Goal: Transaction & Acquisition: Purchase product/service

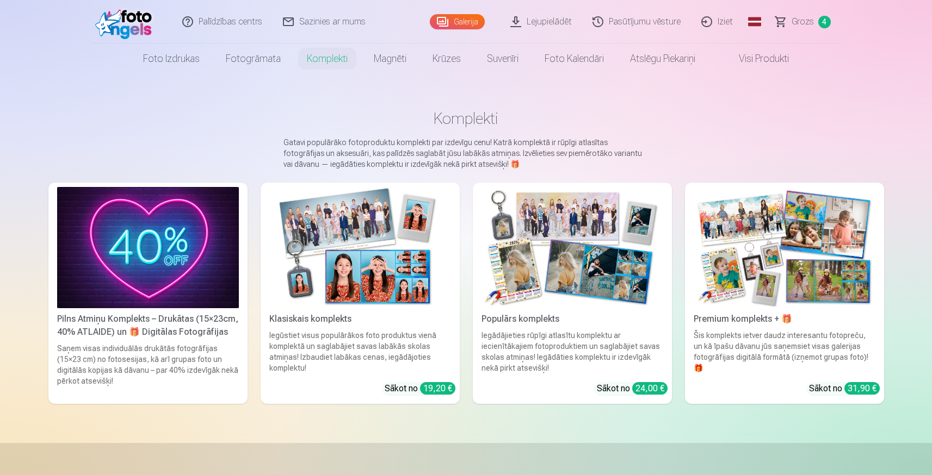
click at [592, 352] on div "Iegādājieties rūpīgi atlasītu komplektu ar iecienītākajiem fotoproduktiem un sa…" at bounding box center [572, 352] width 190 height 44
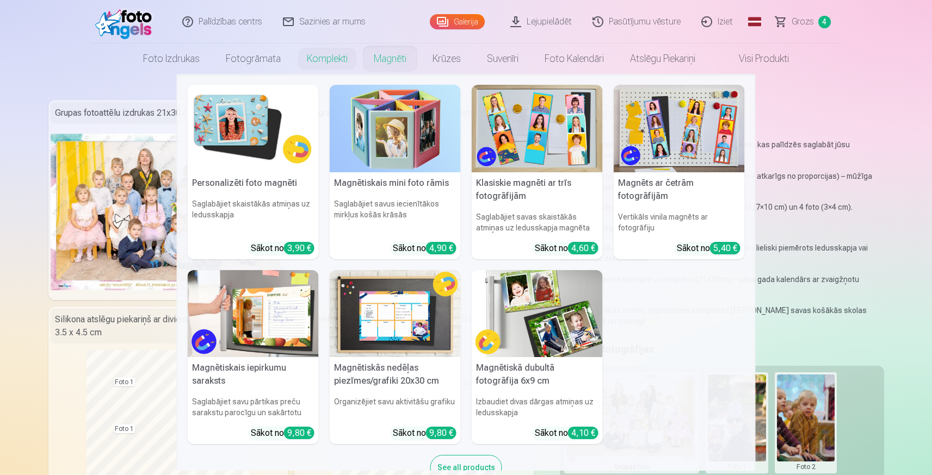
click at [335, 54] on link "Komplekti" at bounding box center [327, 59] width 67 height 30
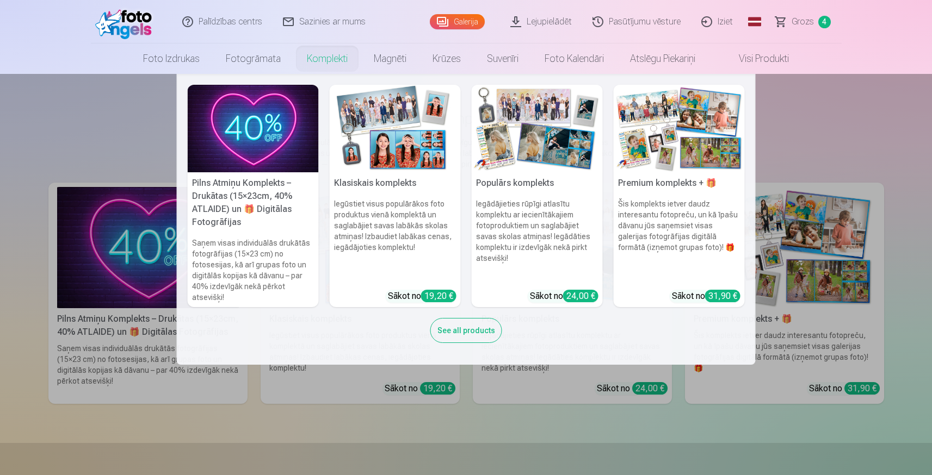
click at [377, 187] on h5 "Klasiskais komplekts" at bounding box center [395, 183] width 131 height 22
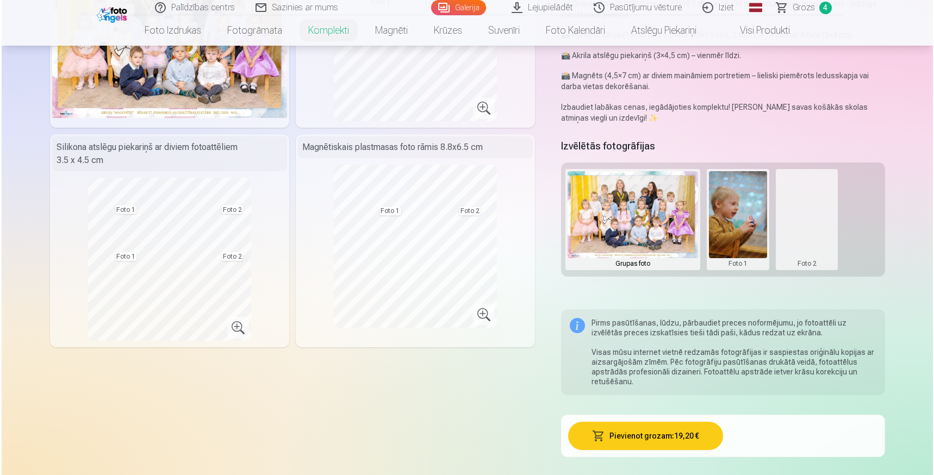
scroll to position [171, 0]
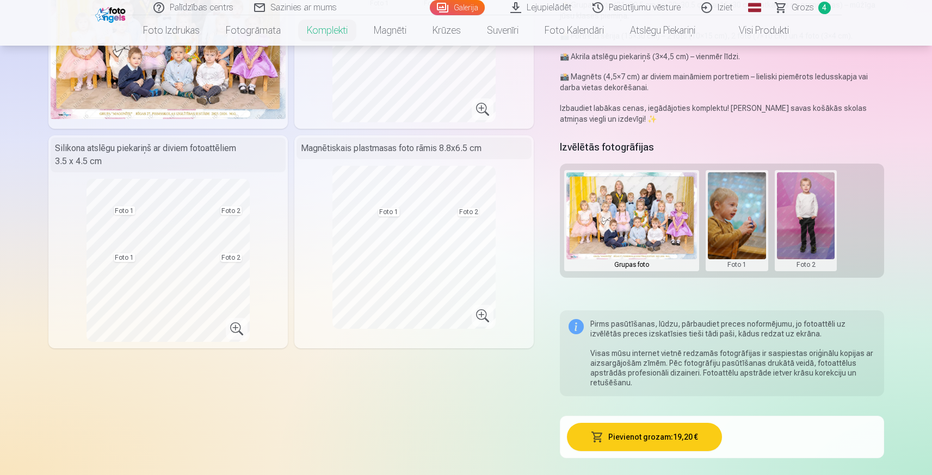
click at [732, 216] on button at bounding box center [737, 220] width 58 height 97
click at [735, 222] on button "Nomainiet foto" at bounding box center [736, 221] width 89 height 30
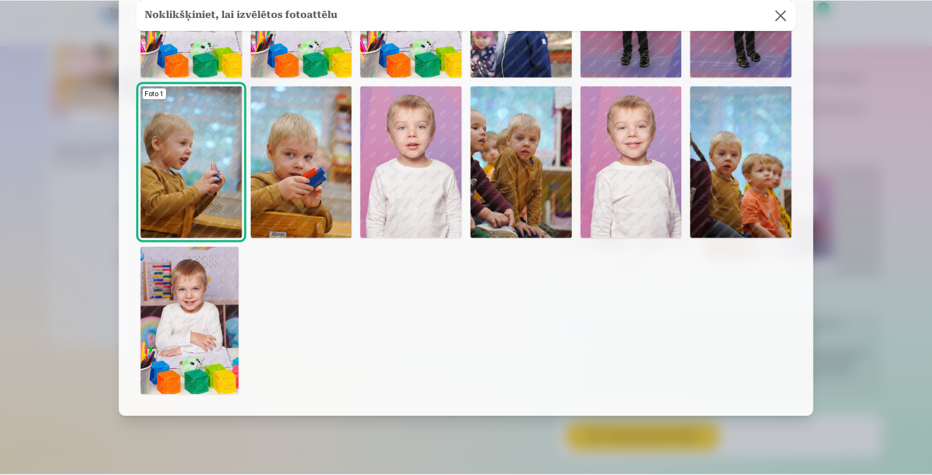
scroll to position [195, 0]
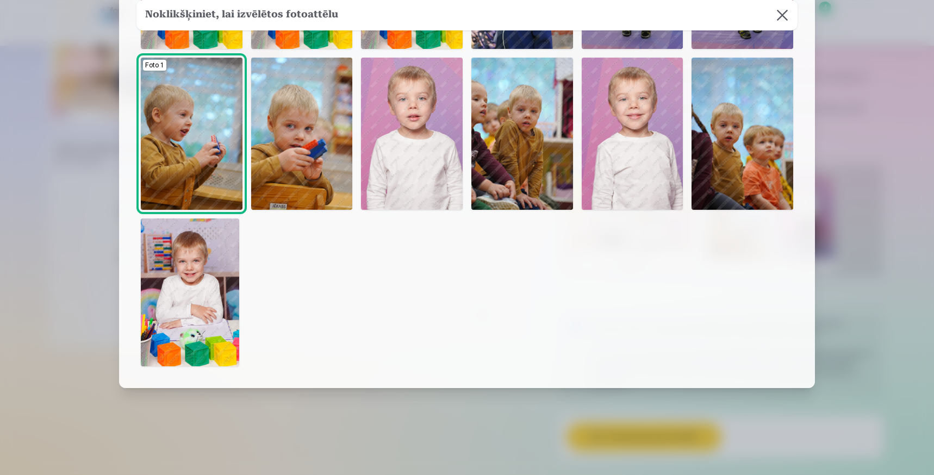
click at [778, 18] on button at bounding box center [782, 15] width 30 height 30
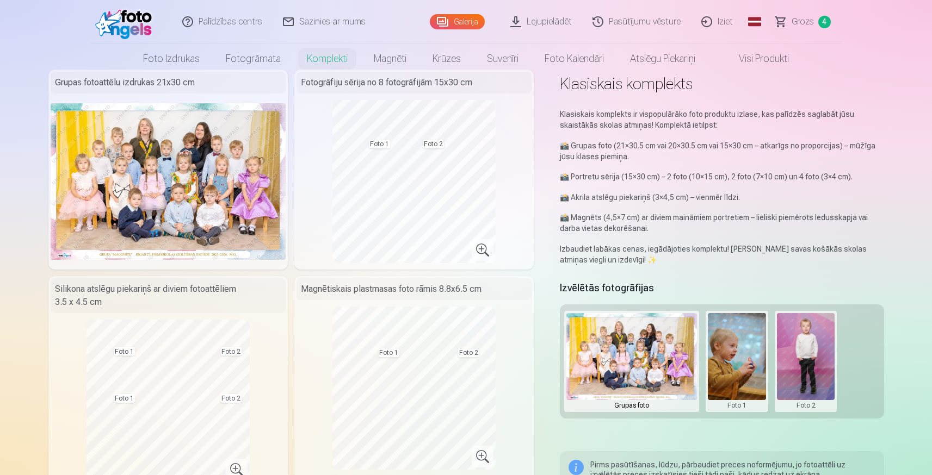
scroll to position [0, 0]
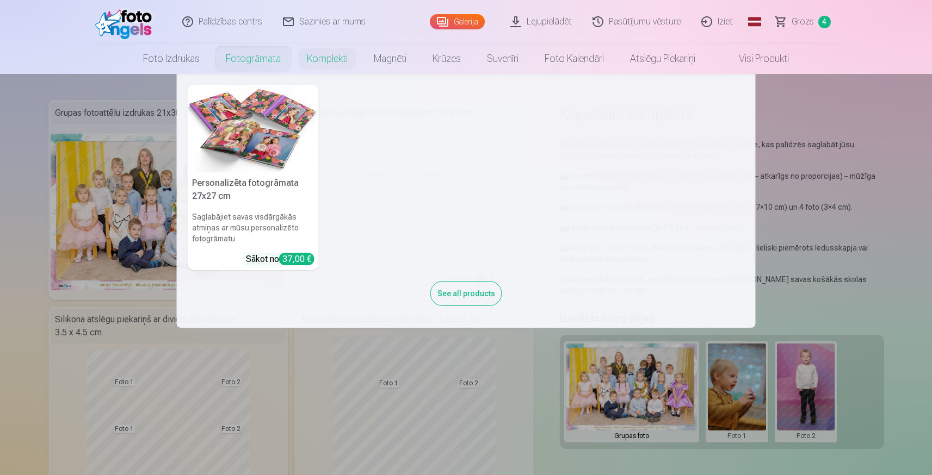
click at [269, 59] on link "Fotogrāmata" at bounding box center [253, 59] width 81 height 30
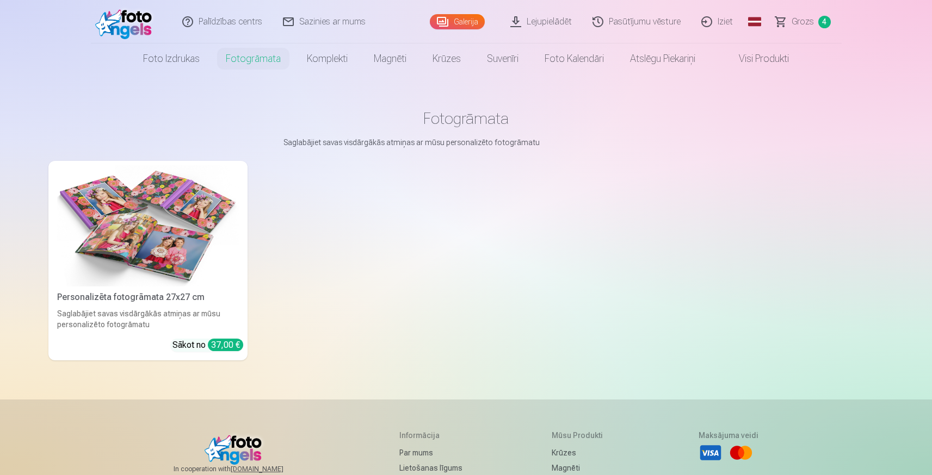
click at [203, 297] on div "Personalizēta fotogrāmata 27x27 cm" at bounding box center [148, 297] width 190 height 13
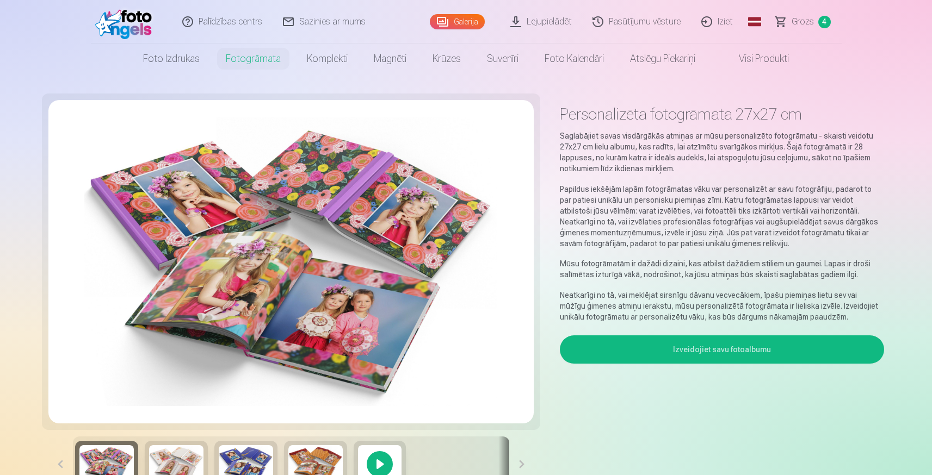
scroll to position [89, 0]
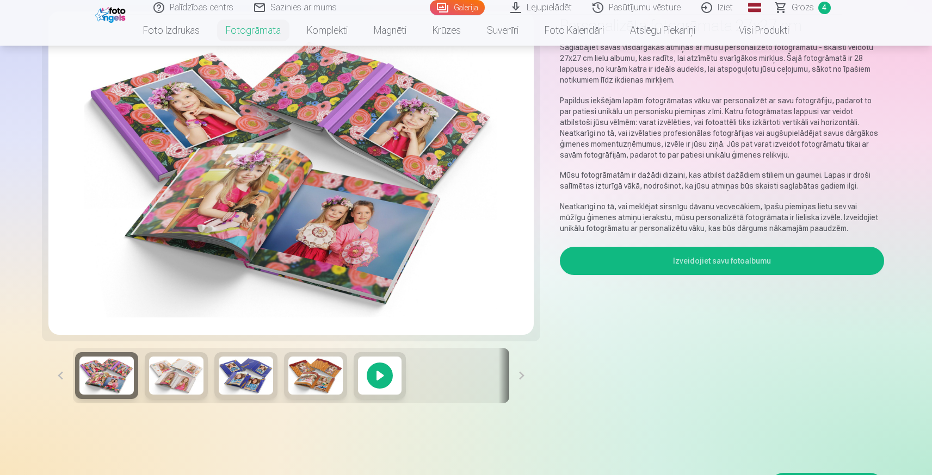
click at [247, 375] on img at bounding box center [246, 376] width 54 height 38
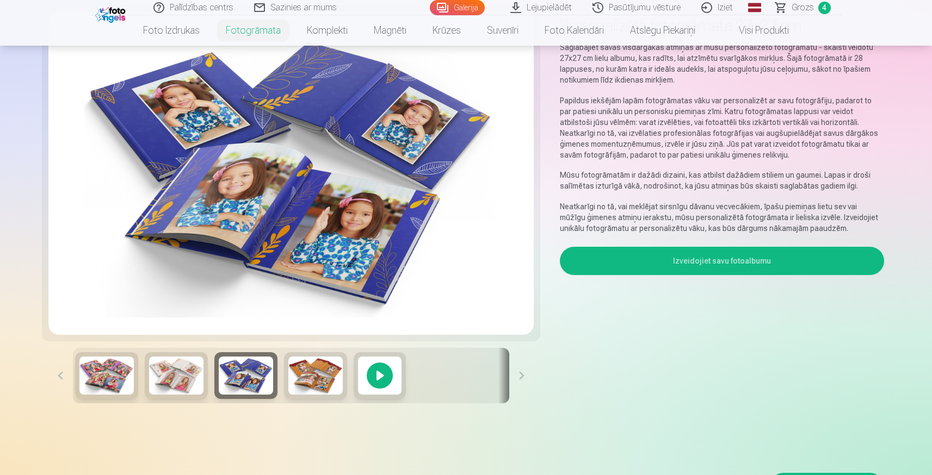
click at [188, 377] on img at bounding box center [176, 376] width 54 height 38
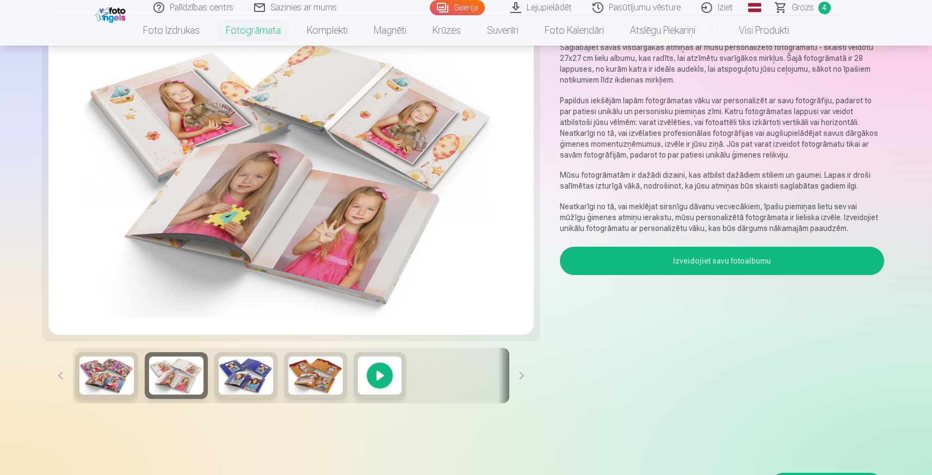
click at [114, 376] on img at bounding box center [106, 376] width 54 height 38
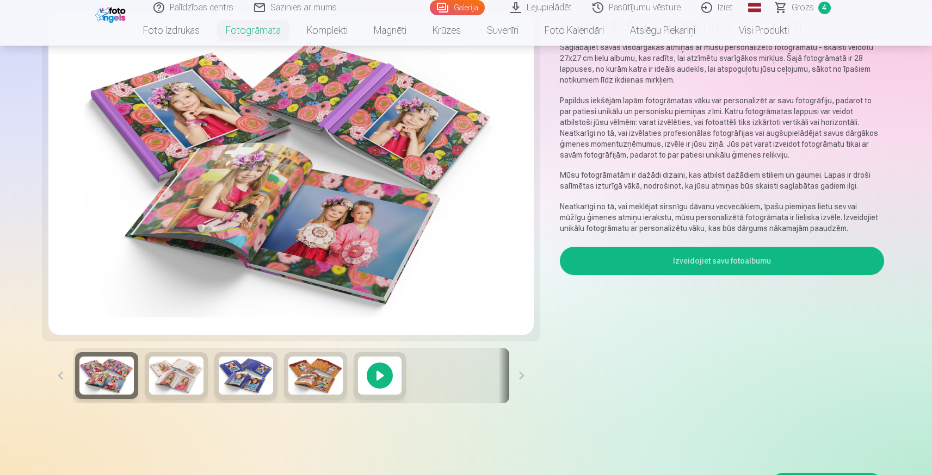
click at [304, 376] on img at bounding box center [315, 376] width 54 height 38
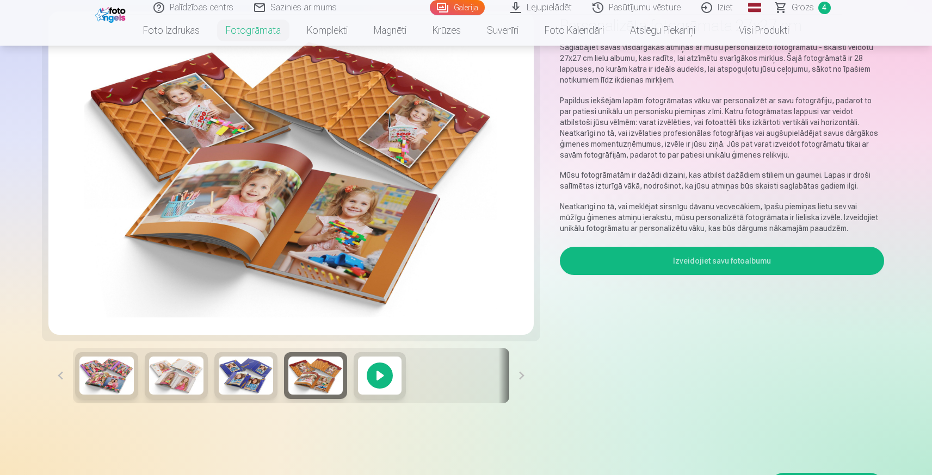
click at [516, 376] on button at bounding box center [521, 375] width 24 height 55
click at [518, 375] on button at bounding box center [521, 375] width 24 height 55
click at [381, 374] on div at bounding box center [380, 375] width 52 height 47
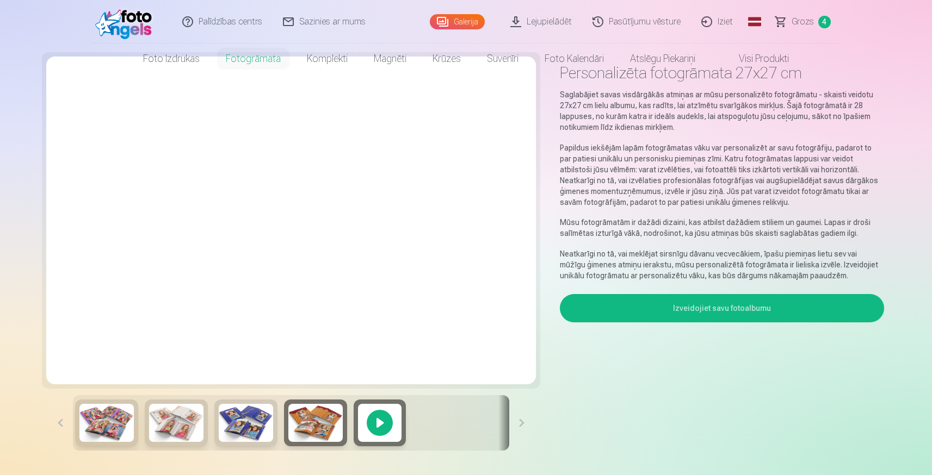
scroll to position [0, 0]
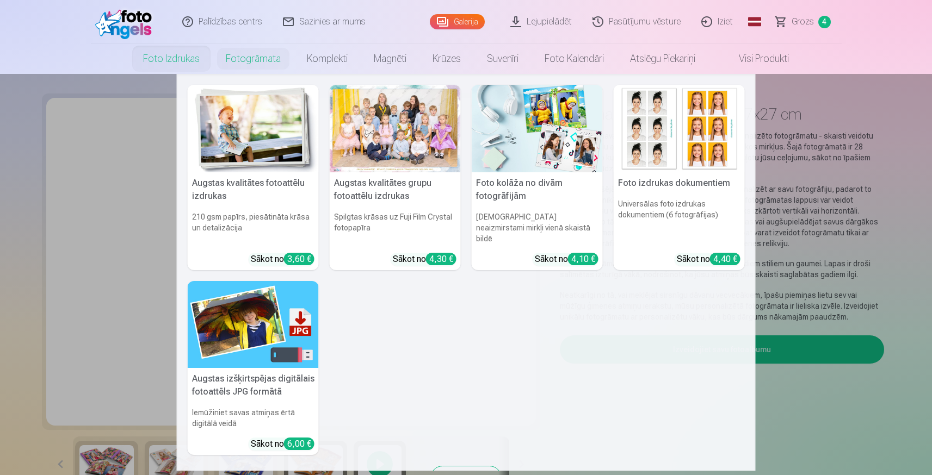
click at [178, 55] on link "Foto izdrukas" at bounding box center [171, 59] width 83 height 30
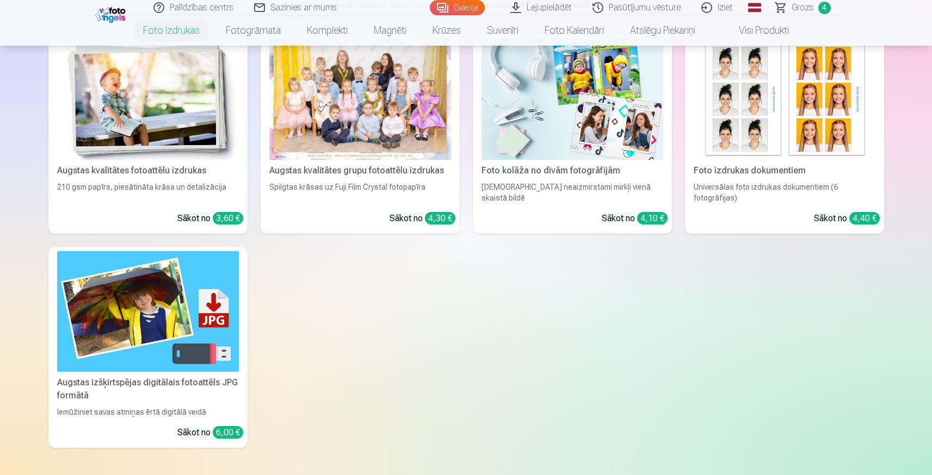
scroll to position [182, 0]
